Goal: Information Seeking & Learning: Understand process/instructions

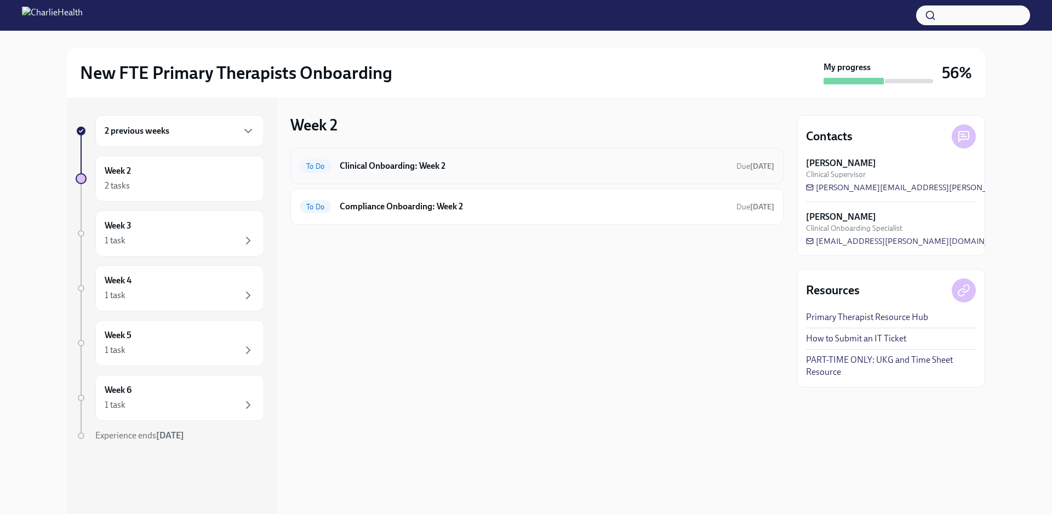
click at [437, 160] on h6 "Clinical Onboarding: Week 2" at bounding box center [534, 166] width 388 height 12
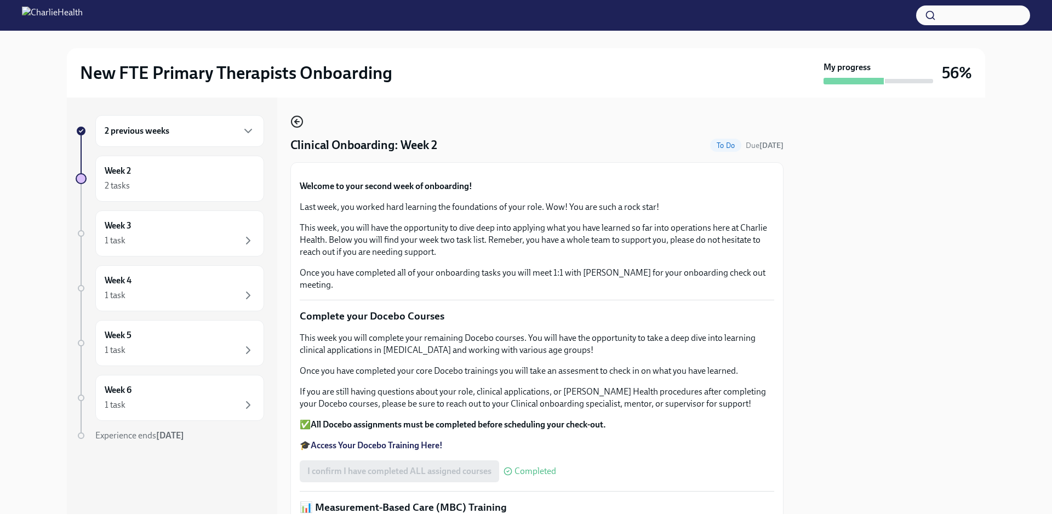
click at [300, 119] on icon "button" at bounding box center [296, 121] width 13 height 13
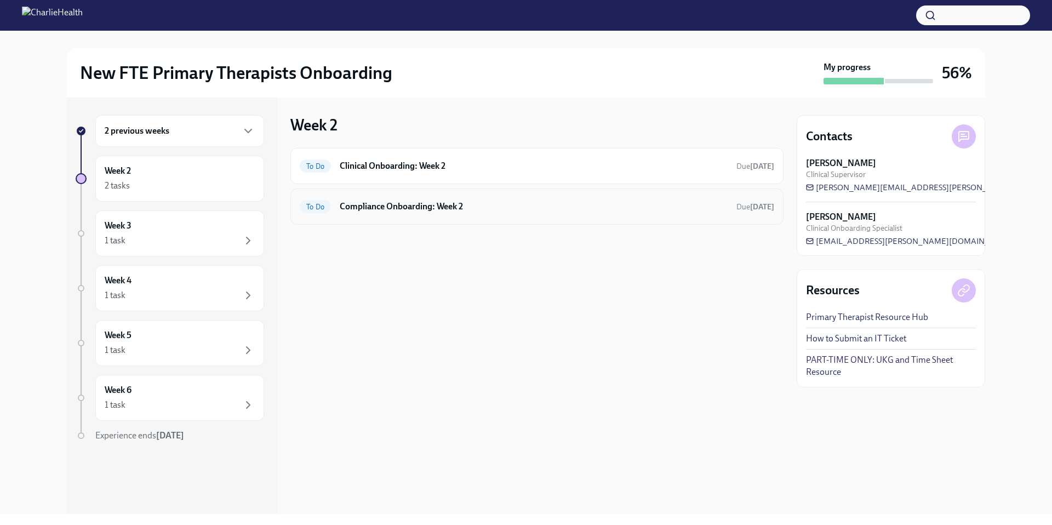
click at [461, 206] on h6 "Compliance Onboarding: Week 2" at bounding box center [534, 207] width 388 height 12
